Goal: Communication & Community: Share content

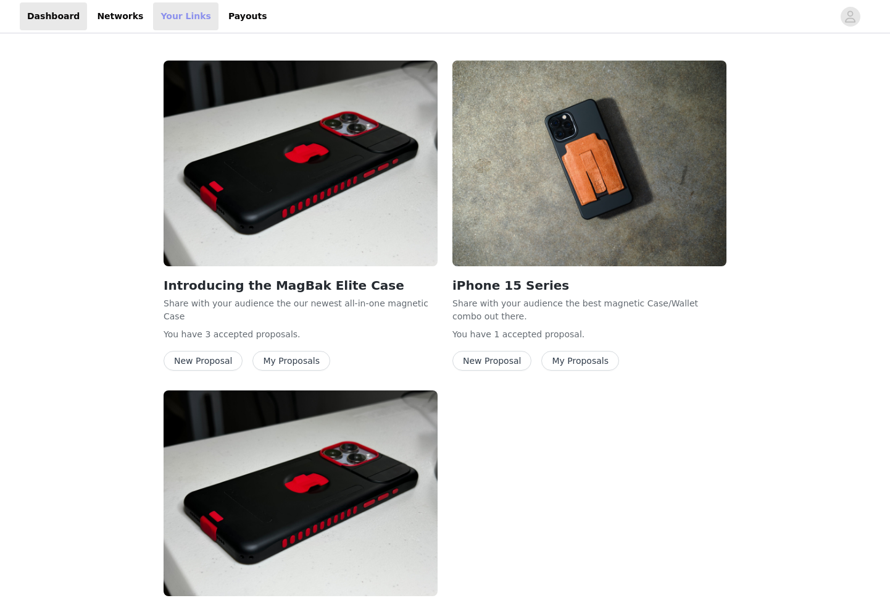
click at [179, 17] on link "Your Links" at bounding box center [185, 16] width 65 height 28
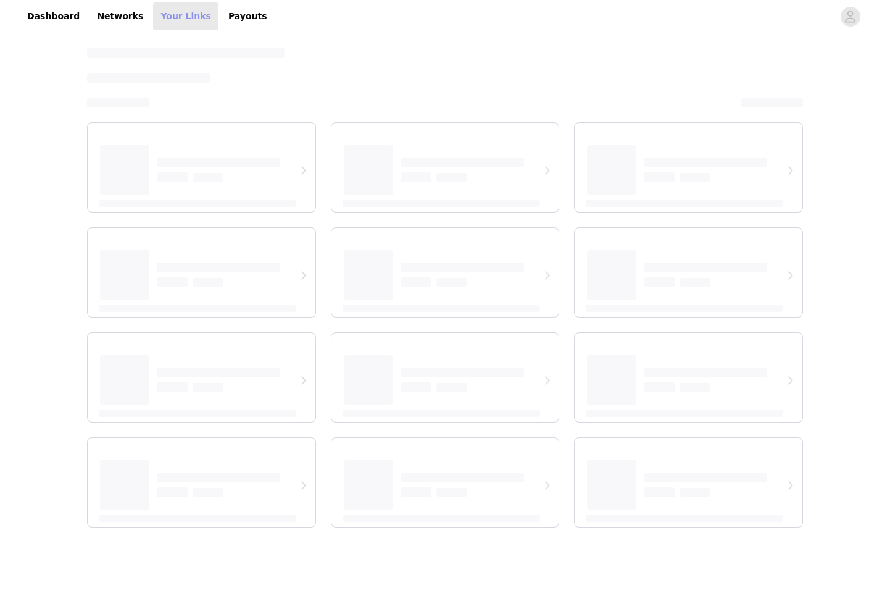
select select "12"
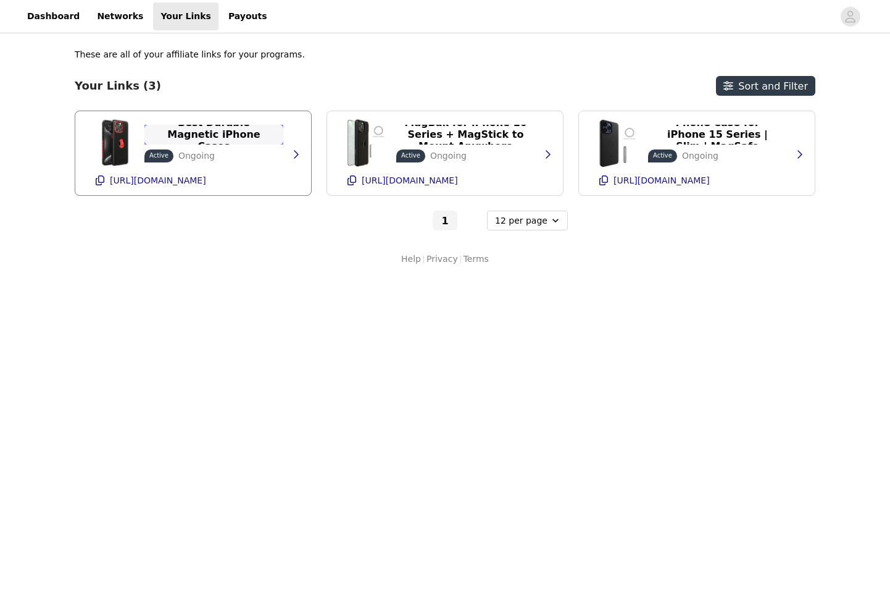
click at [236, 138] on p "Best Durable Magnetic iPhone Cases" at bounding box center [214, 134] width 124 height 35
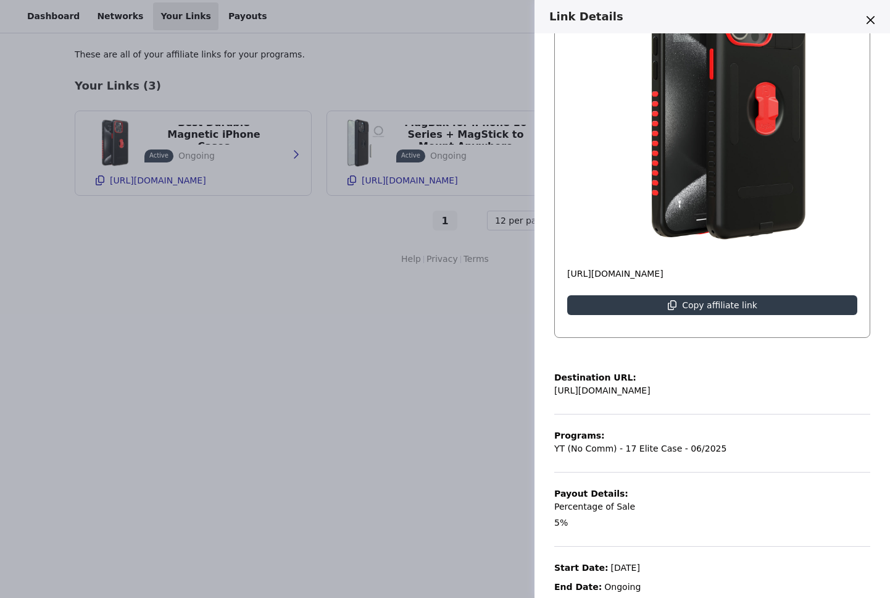
scroll to position [187, 0]
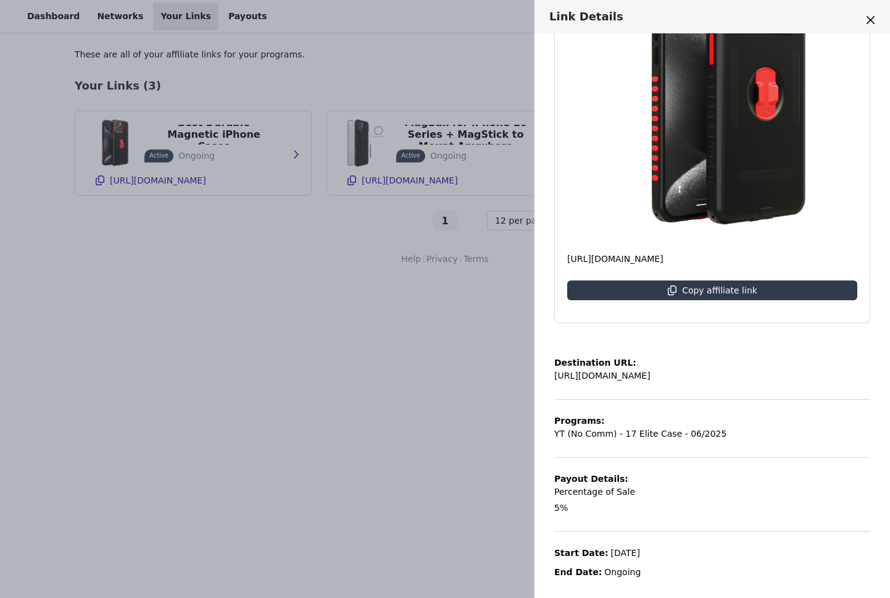
click at [419, 448] on div "Link Details Best Durable Magnetic iPhone Cases Active Ongoing [URL][DOMAIN_NAM…" at bounding box center [445, 299] width 890 height 598
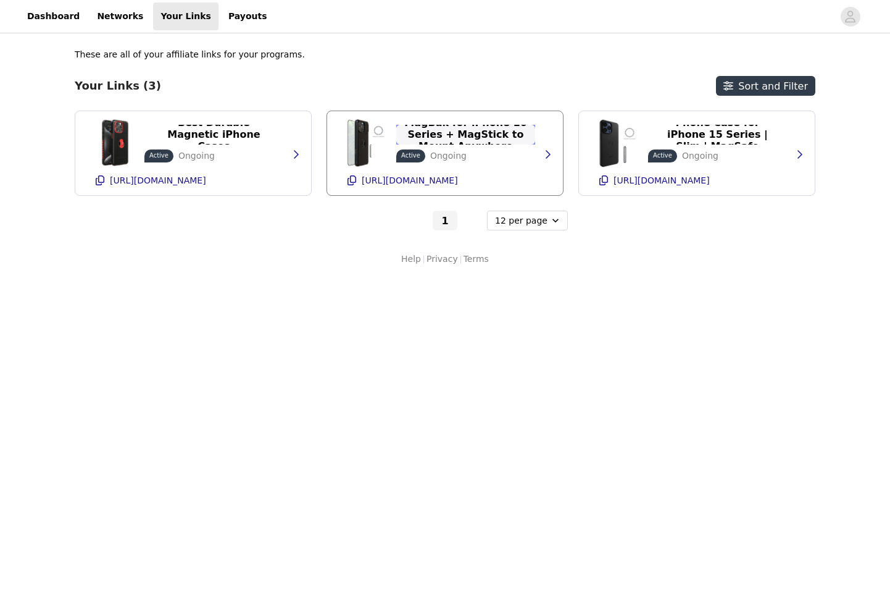
click at [498, 140] on p "MagBak for iPhone 16 Series + MagStick to Mount Anywhere" at bounding box center [466, 134] width 124 height 35
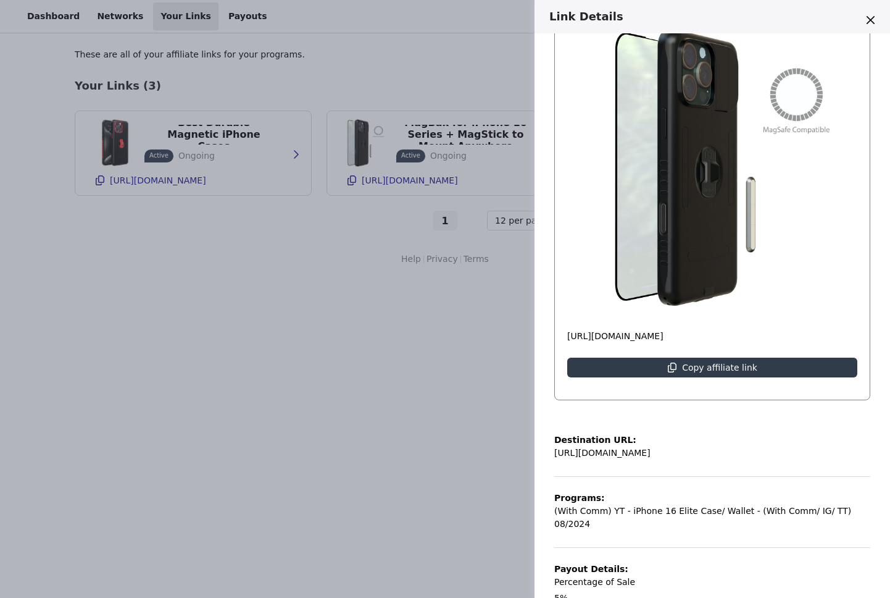
scroll to position [200, 0]
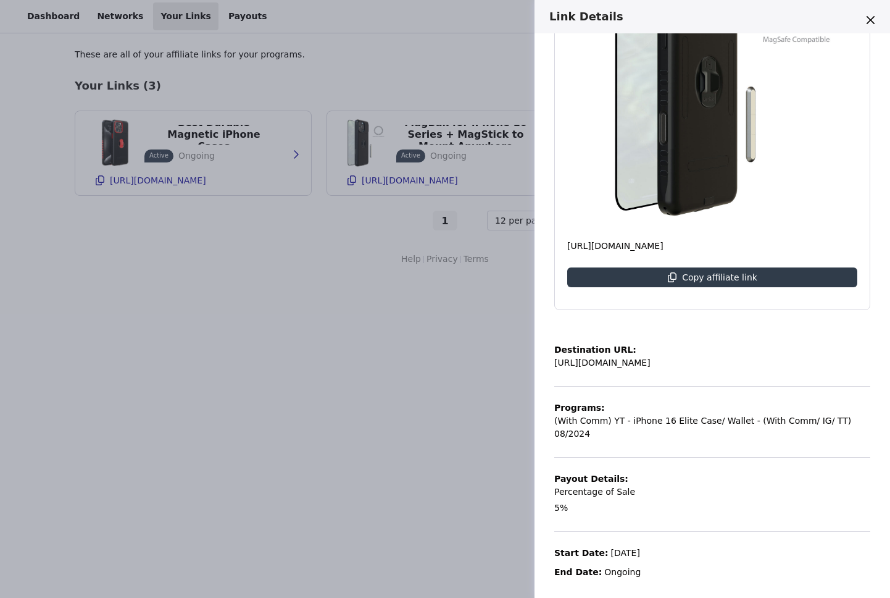
click at [278, 424] on div "Link Details MagBak for iPhone 16 Series + MagStick to Mount Anywhere Active On…" at bounding box center [445, 299] width 890 height 598
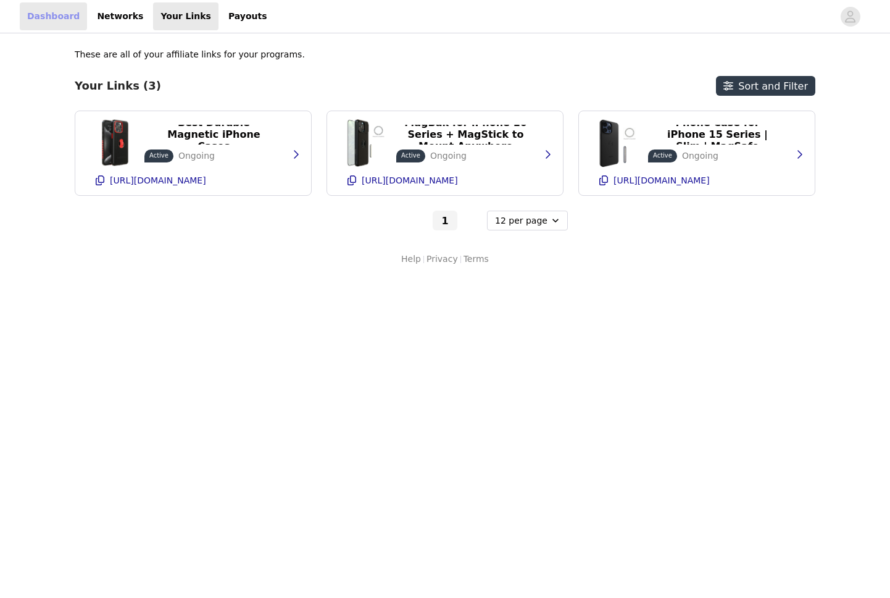
click at [56, 14] on link "Dashboard" at bounding box center [53, 16] width 67 height 28
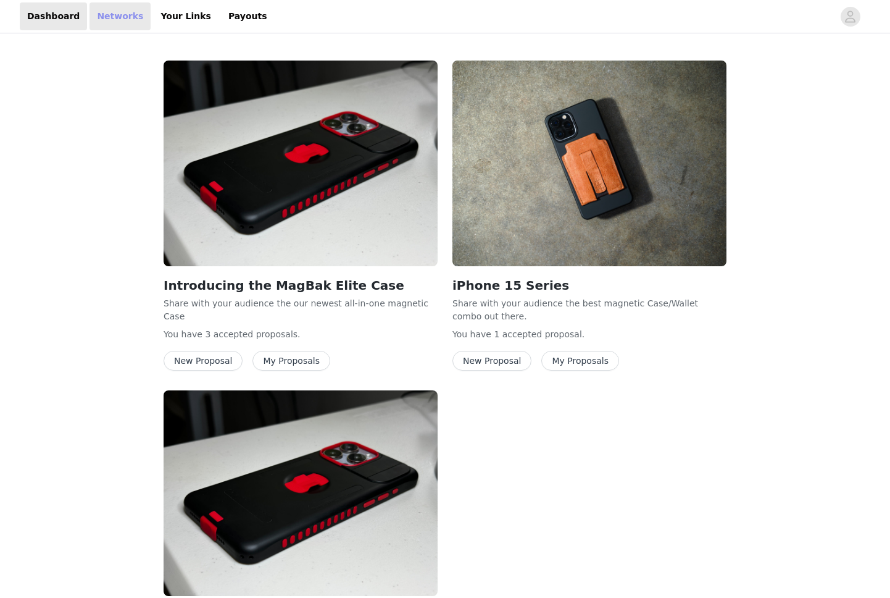
click at [107, 14] on link "Networks" at bounding box center [120, 16] width 61 height 28
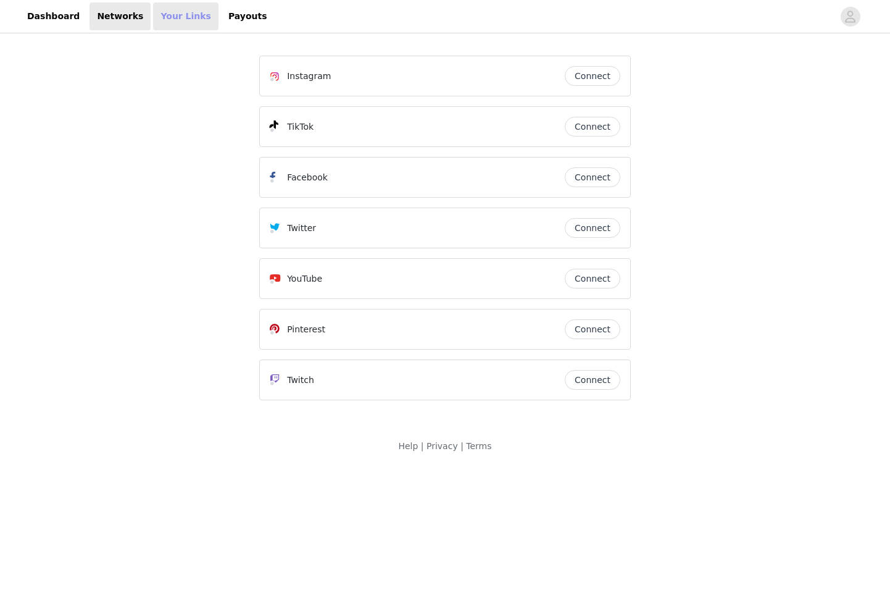
click at [162, 12] on link "Your Links" at bounding box center [185, 16] width 65 height 28
select select "12"
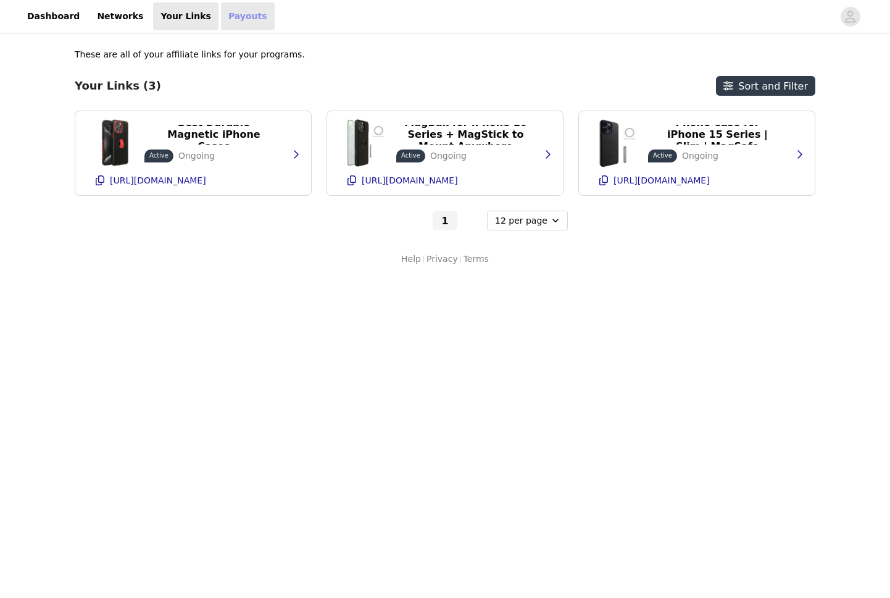
click at [221, 15] on link "Payouts" at bounding box center [248, 16] width 54 height 28
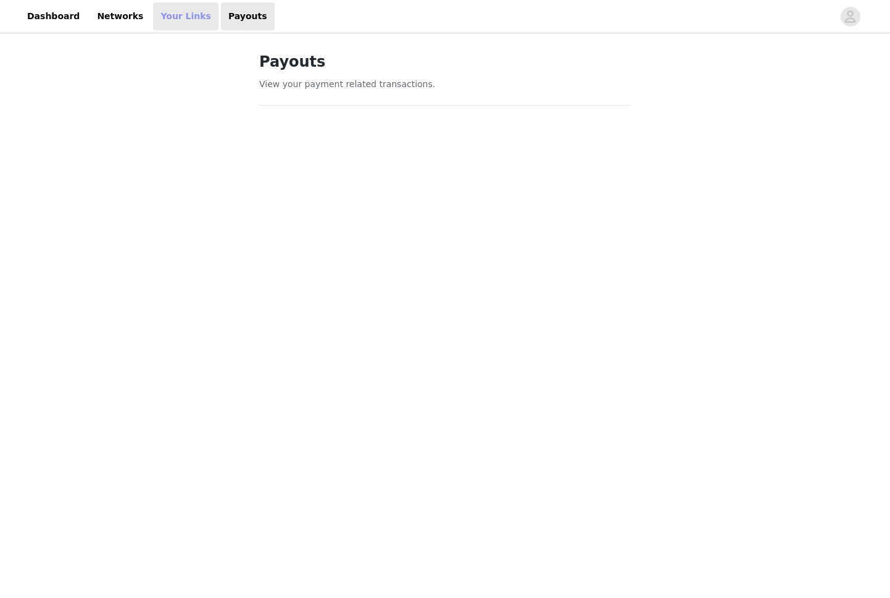
click at [165, 14] on link "Your Links" at bounding box center [185, 16] width 65 height 28
select select "12"
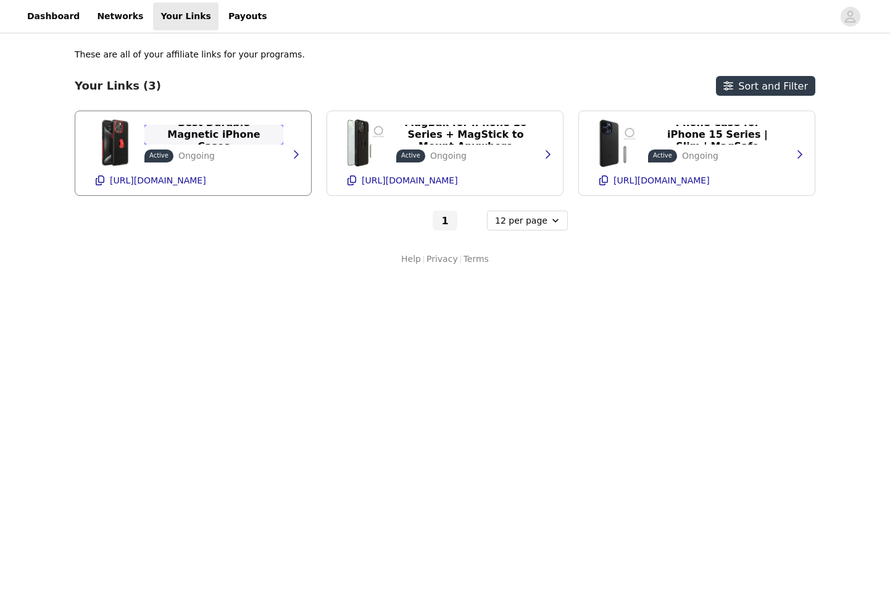
click at [171, 138] on p "Best Durable Magnetic iPhone Cases" at bounding box center [214, 134] width 124 height 35
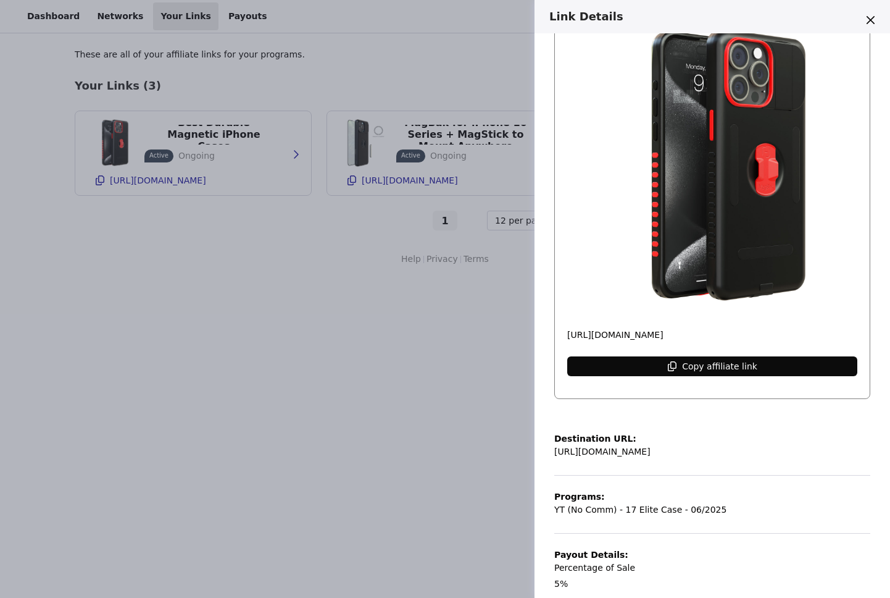
scroll to position [187, 0]
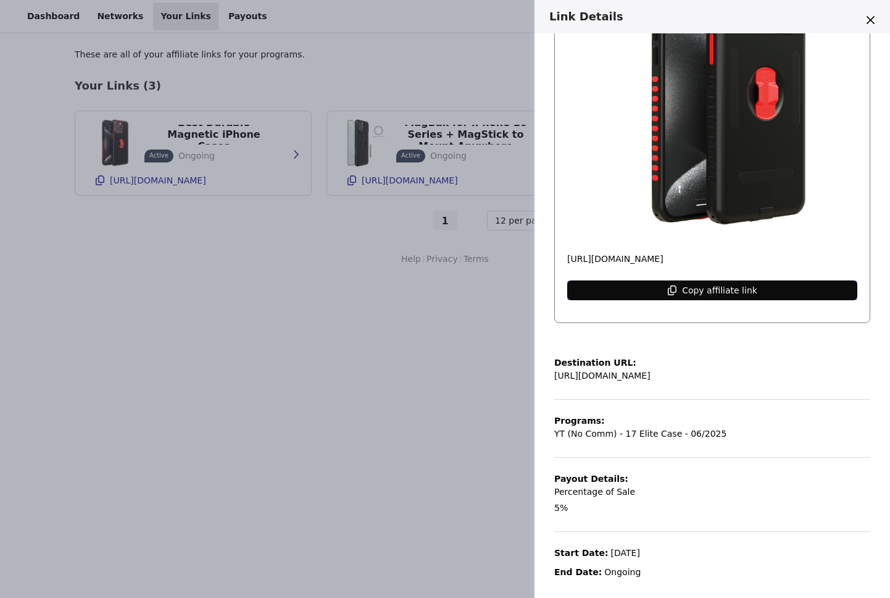
click at [630, 293] on button "Copy affiliate link" at bounding box center [712, 290] width 290 height 20
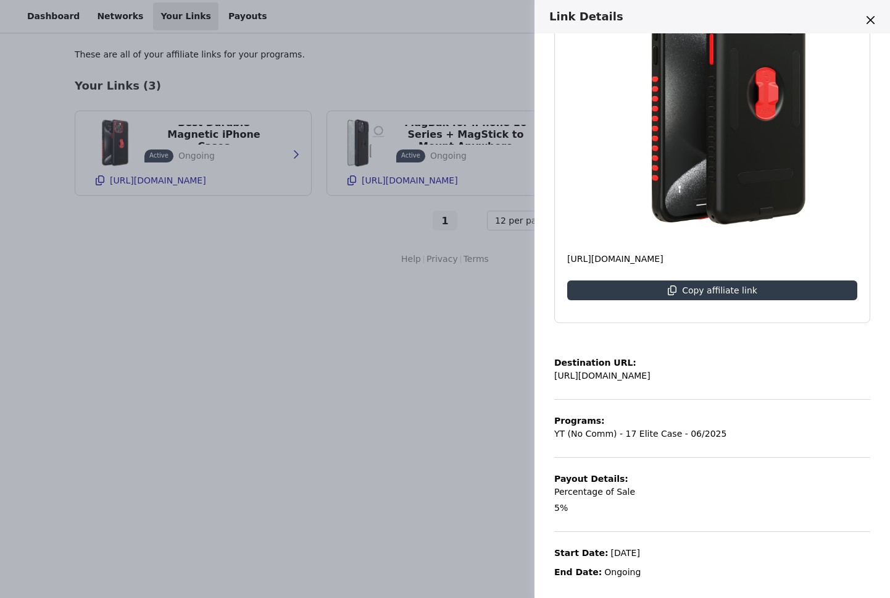
click at [320, 364] on div "Link Details Best Durable Magnetic iPhone Cases Active Ongoing [URL][DOMAIN_NAM…" at bounding box center [445, 299] width 890 height 598
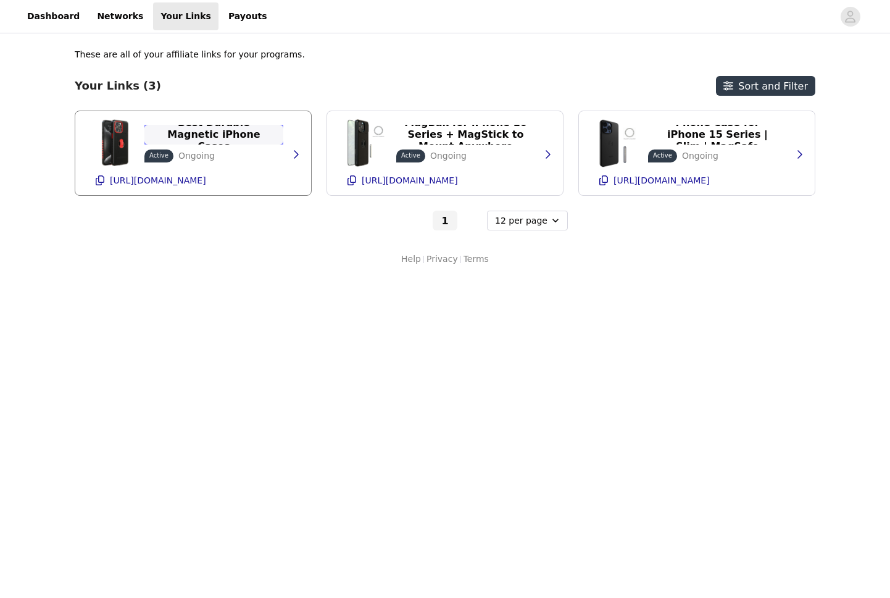
click at [256, 140] on p "Best Durable Magnetic iPhone Cases" at bounding box center [214, 134] width 124 height 35
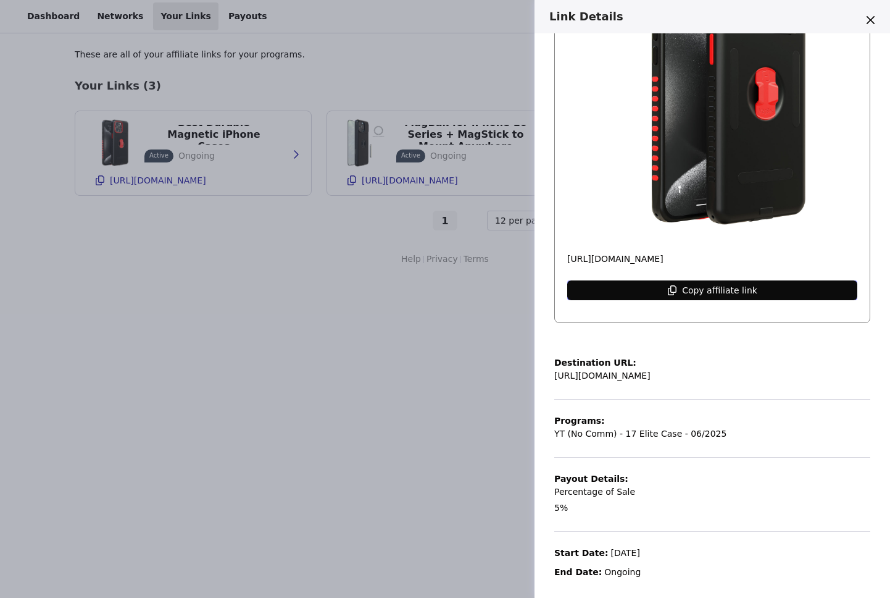
click at [639, 288] on button "Copy affiliate link" at bounding box center [712, 290] width 290 height 20
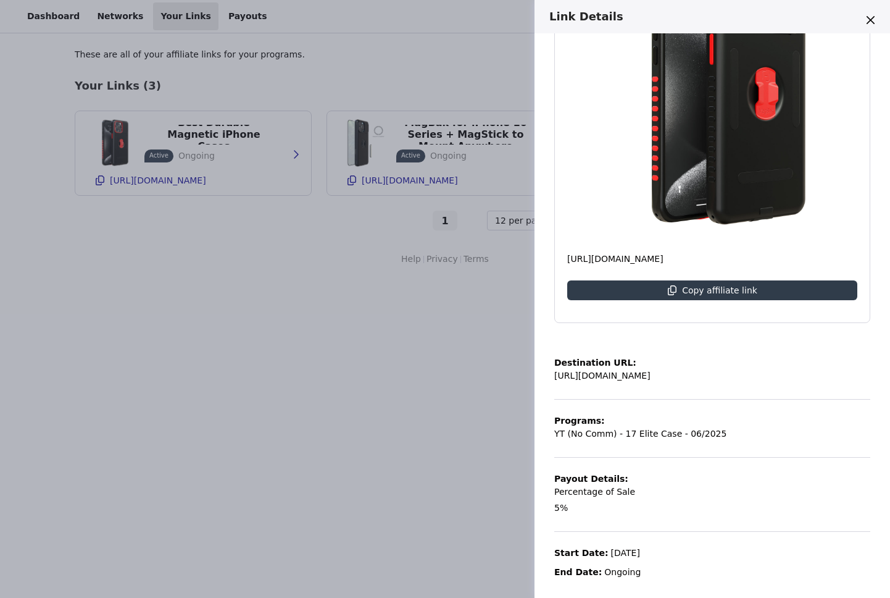
click at [651, 376] on p "[URL][DOMAIN_NAME]" at bounding box center [602, 375] width 96 height 13
drag, startPoint x: 736, startPoint y: 373, endPoint x: 545, endPoint y: 373, distance: 191.4
click at [545, 373] on div "Best Durable Magnetic iPhone Cases Active Ongoing [URL][DOMAIN_NAME] Copy affil…" at bounding box center [713, 315] width 356 height 564
copy p "[URL][DOMAIN_NAME]"
click at [870, 25] on button "Close" at bounding box center [871, 20] width 20 height 20
